Goal: Information Seeking & Learning: Learn about a topic

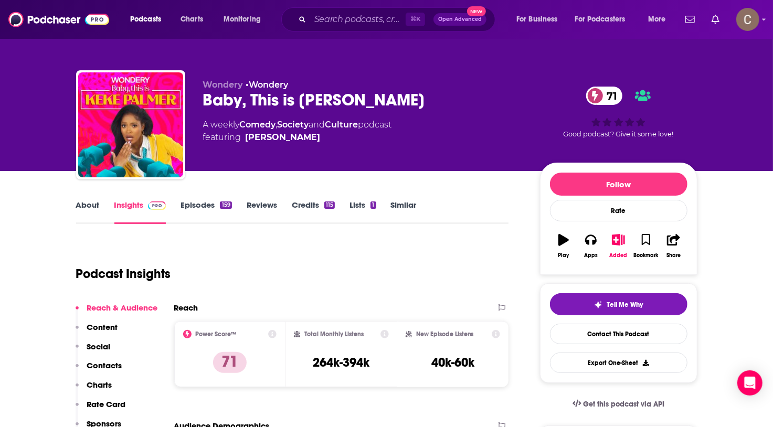
click at [527, 161] on div "Wondery • Wondery Baby, This is [PERSON_NAME] 71 A weekly Comedy , Society and …" at bounding box center [450, 127] width 495 height 95
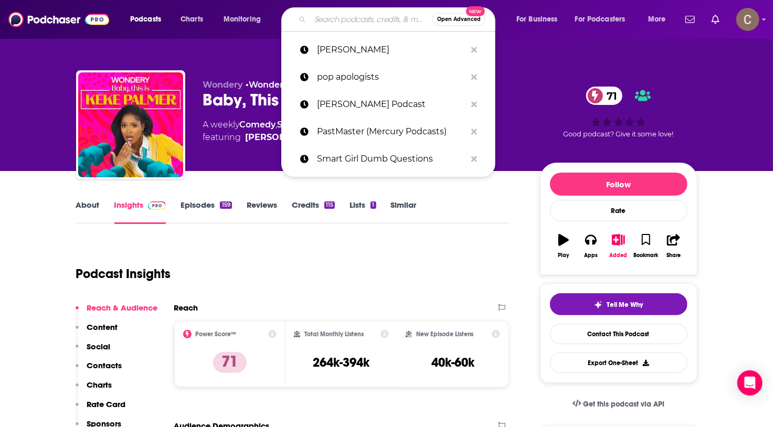
click at [361, 22] on input "Search podcasts, credits, & more..." at bounding box center [371, 19] width 122 height 17
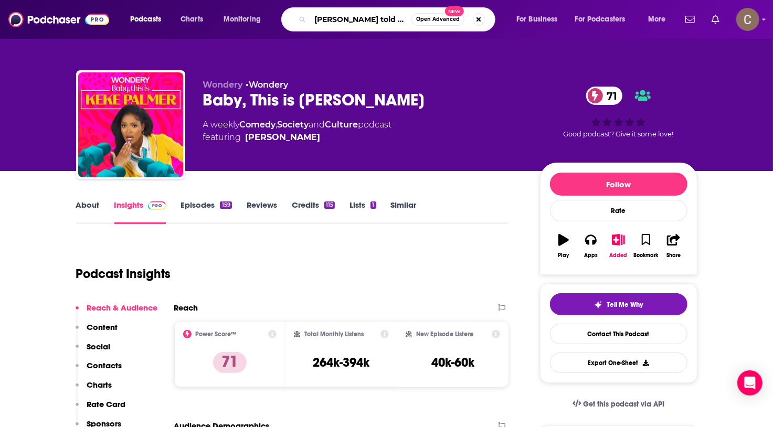
type input "[PERSON_NAME] told me"
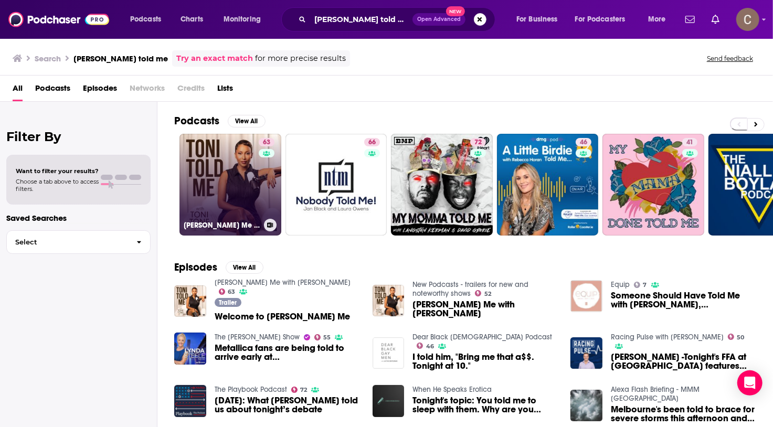
click at [254, 176] on link "63 [PERSON_NAME] Me with [PERSON_NAME]" at bounding box center [231, 185] width 102 height 102
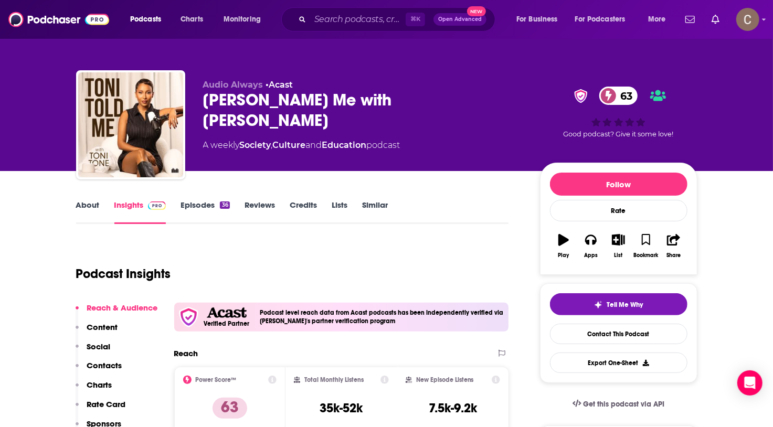
click at [202, 213] on link "Episodes 36" at bounding box center [205, 212] width 49 height 24
